Goal: Task Accomplishment & Management: Manage account settings

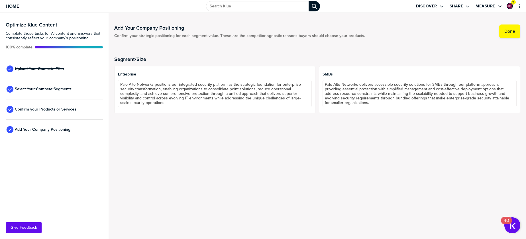
click at [49, 109] on span "Confirm your Products or Services" at bounding box center [46, 109] width 62 height 5
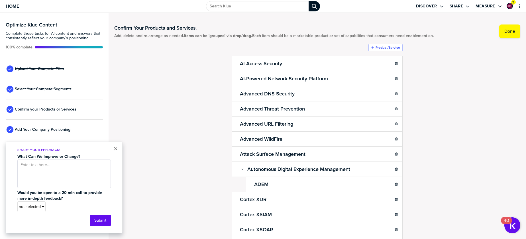
click at [113, 148] on div "× Share Your Feedback! What Can We Improve or Change? Would you be open to a 20…" at bounding box center [64, 188] width 117 height 92
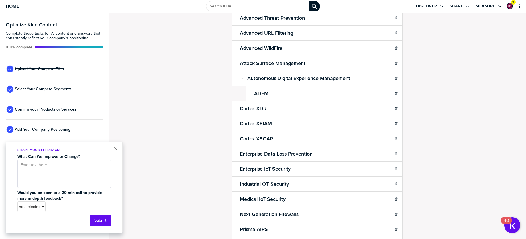
scroll to position [101, 0]
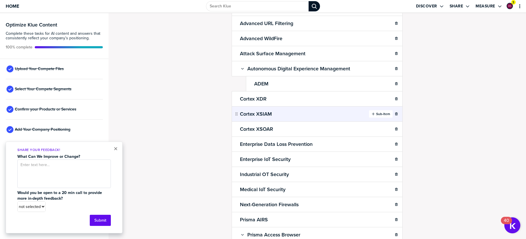
click at [373, 113] on icon "button" at bounding box center [373, 113] width 3 height 3
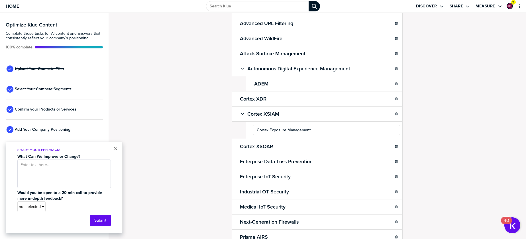
type input "Cortex Exposure Management"
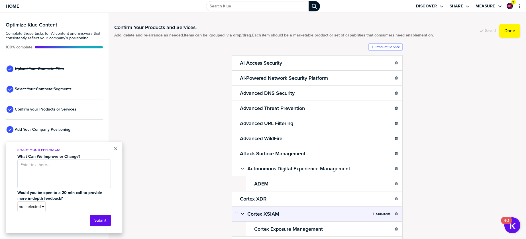
scroll to position [0, 0]
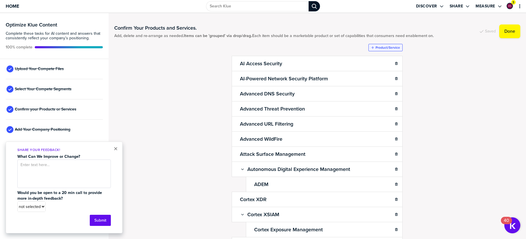
click at [383, 48] on label "Product/Service" at bounding box center [388, 47] width 25 height 5
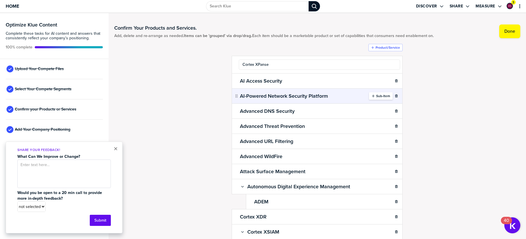
type input "Cortex XPanse"
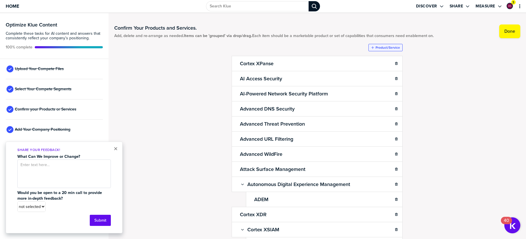
click at [379, 46] on label "Product/Service" at bounding box center [388, 47] width 25 height 5
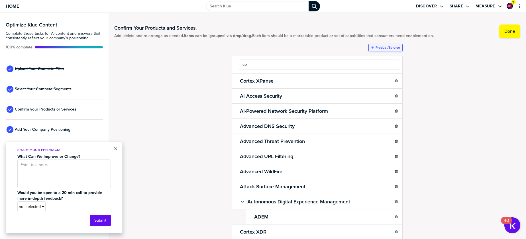
type input "c"
type input "Cortex Cloud"
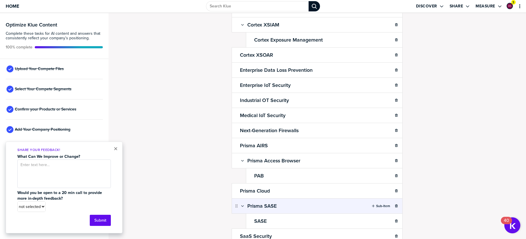
scroll to position [228, 0]
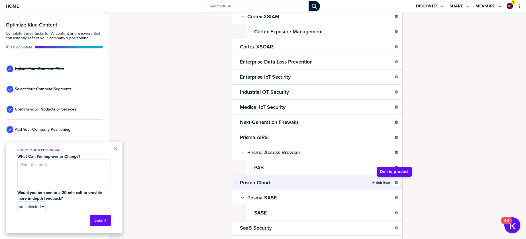
click at [395, 183] on icon "button" at bounding box center [396, 182] width 3 height 3
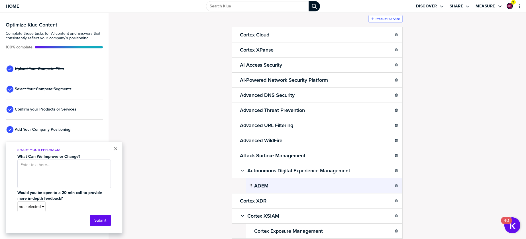
scroll to position [0, 0]
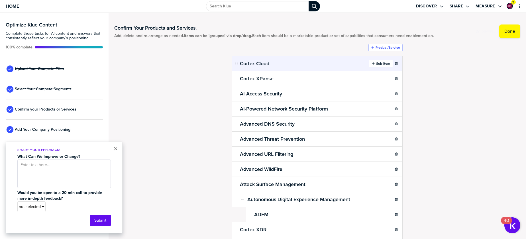
click at [377, 62] on label "Sub-Item" at bounding box center [383, 63] width 14 height 5
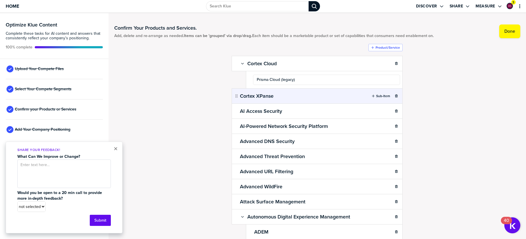
type input "Prisma Cloud (legacy)"
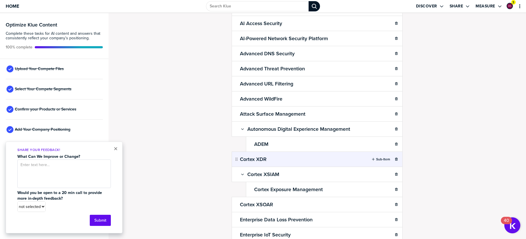
scroll to position [108, 0]
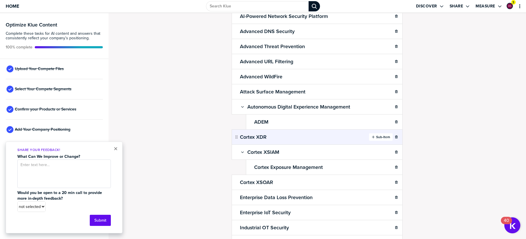
click at [381, 136] on label "Sub-Item" at bounding box center [383, 137] width 14 height 5
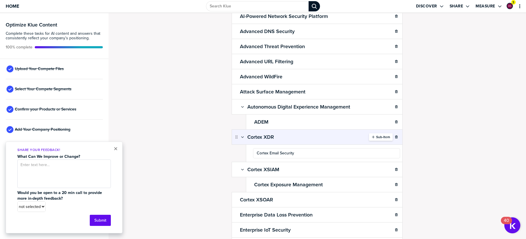
type input "Cortex Email Security"
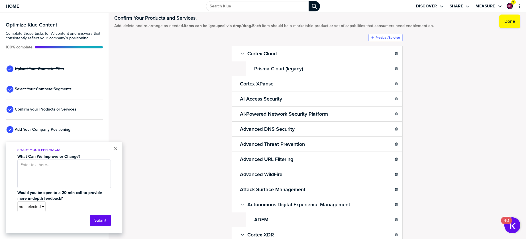
scroll to position [0, 0]
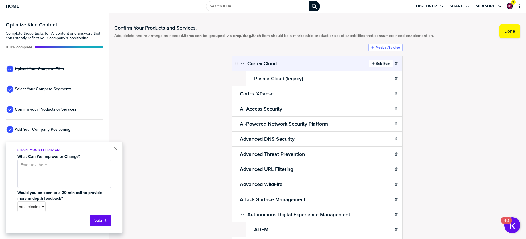
click at [381, 65] on label "Sub-Item" at bounding box center [383, 63] width 14 height 5
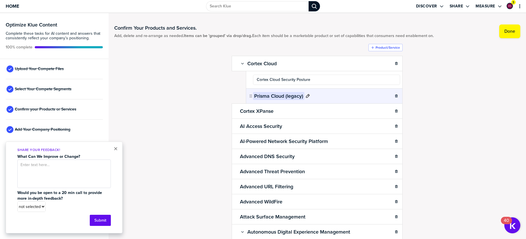
type input "Cortex Cloud Security Posture"
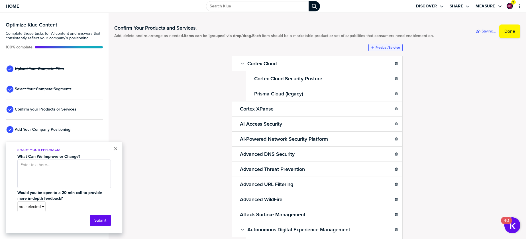
click at [381, 49] on label "Product/Service" at bounding box center [388, 47] width 25 height 5
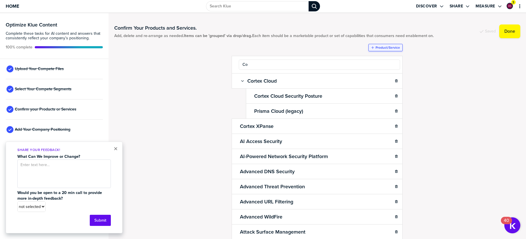
type input "C"
click at [424, 97] on div "Confirm Your Products and Services. Add, delete and re-arrange as needed. Items…" at bounding box center [317, 126] width 406 height 215
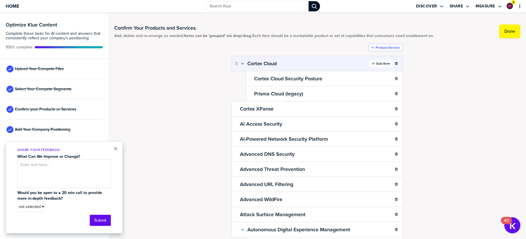
click at [380, 63] on label "Sub-Item" at bounding box center [383, 63] width 14 height 5
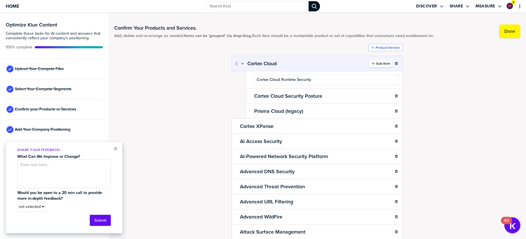
type input "Cortex Cloud Runtime Security"
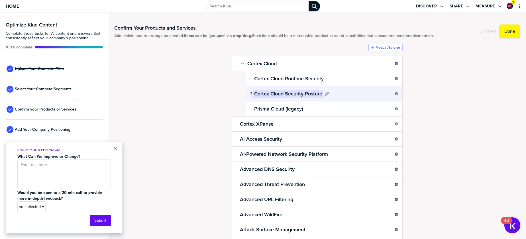
click at [325, 93] on icon at bounding box center [327, 94] width 4 height 4
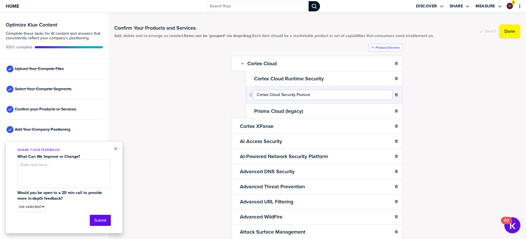
click at [283, 96] on input "Cortex Cloud Security Posture" at bounding box center [323, 95] width 140 height 10
click at [305, 94] on input "Cortex Cloud Posture" at bounding box center [323, 95] width 140 height 10
type input "Cortex Cloud Posture Security"
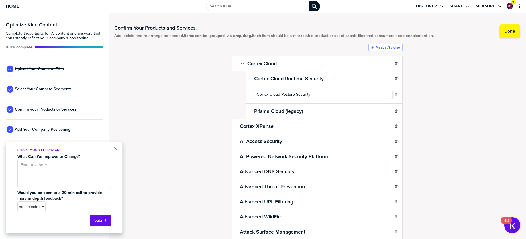
click at [431, 103] on div "Confirm Your Products and Services. Add, delete and re-arrange as needed. Items…" at bounding box center [317, 126] width 406 height 215
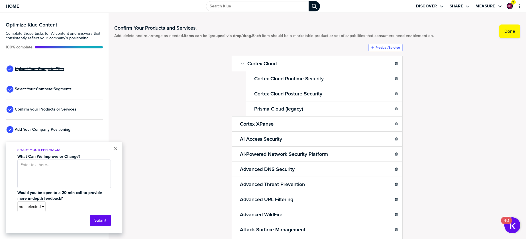
click at [40, 70] on span "Upload Your Compete Files" at bounding box center [39, 69] width 49 height 5
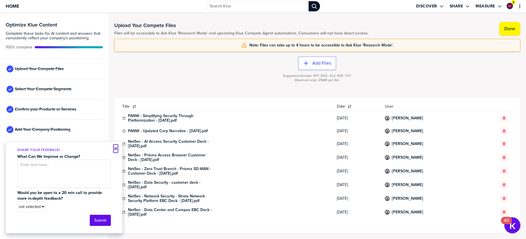
click at [116, 149] on button "×" at bounding box center [116, 148] width 4 height 7
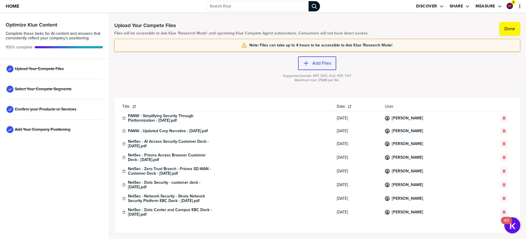
click at [307, 62] on icon "button" at bounding box center [306, 63] width 6 height 6
